Goal: Navigation & Orientation: Understand site structure

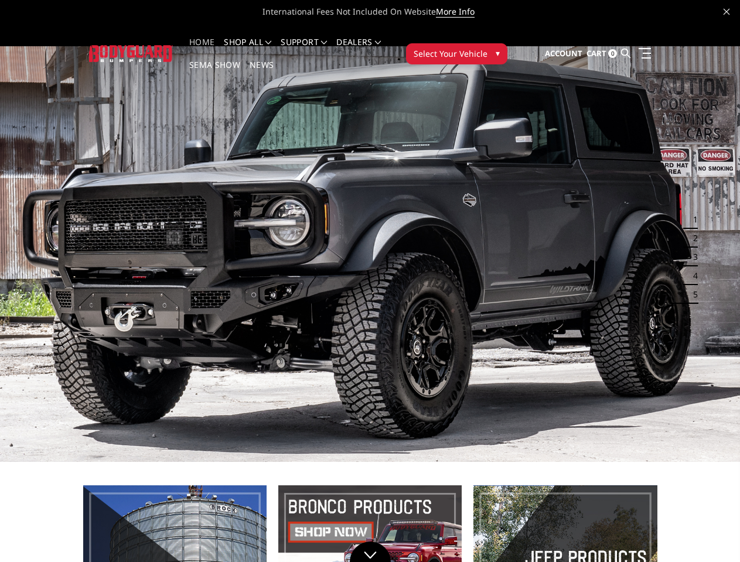
click at [370, 281] on img at bounding box center [370, 254] width 740 height 416
click at [315, 42] on li "Support FAQ Install Instructions Shipping Warranty Terms & Conditions Cancellat…" at bounding box center [304, 49] width 56 height 23
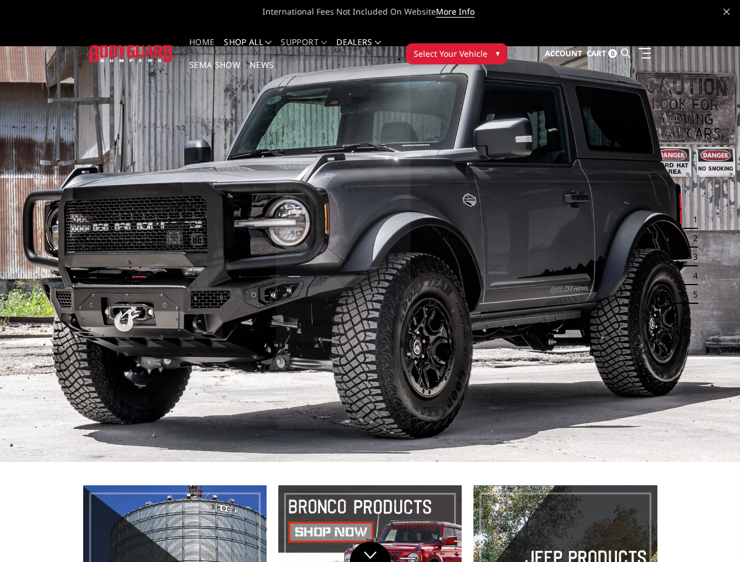
click at [315, 49] on li "Support FAQ Install Instructions Shipping Warranty Terms & Conditions Cancellat…" at bounding box center [304, 49] width 56 height 23
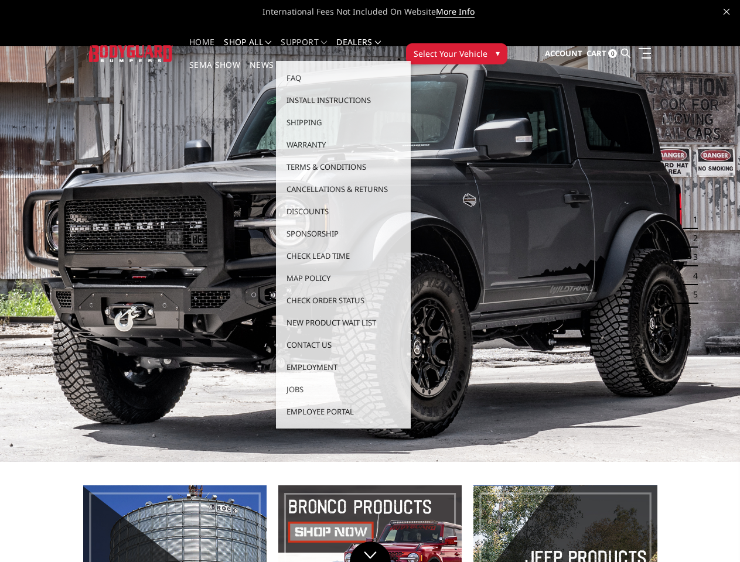
click at [487, 47] on span "Select Your Vehicle" at bounding box center [451, 53] width 74 height 12
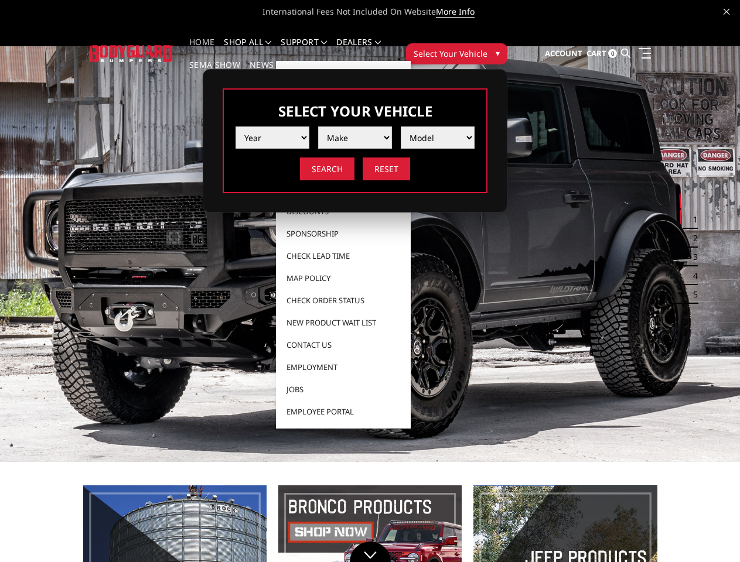
click at [487, 47] on span "Select Your Vehicle" at bounding box center [451, 53] width 74 height 12
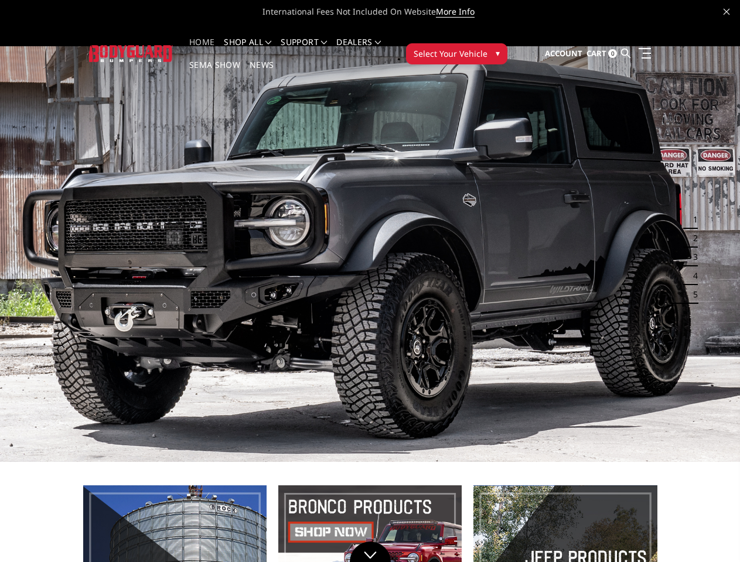
click at [370, 234] on img at bounding box center [370, 254] width 740 height 416
click at [688, 210] on button "1" at bounding box center [692, 219] width 12 height 19
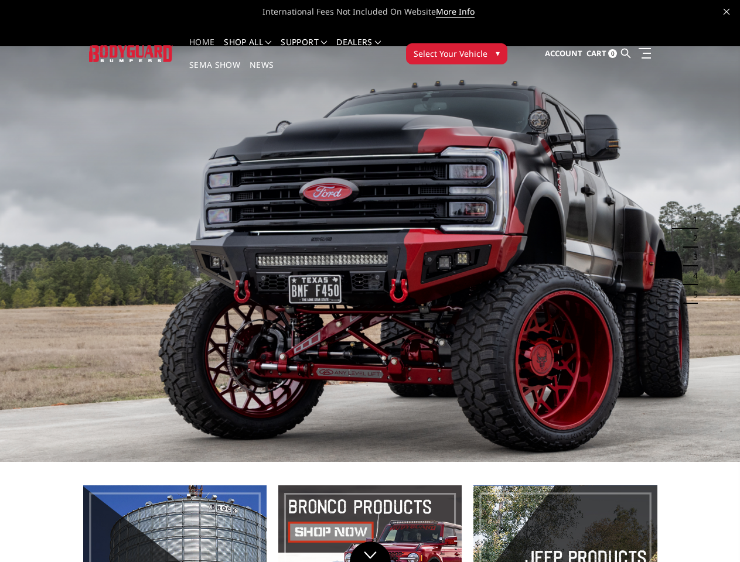
click at [692, 210] on button "1" at bounding box center [692, 219] width 12 height 19
click at [688, 229] on button "2" at bounding box center [692, 238] width 12 height 19
